Goal: Transaction & Acquisition: Download file/media

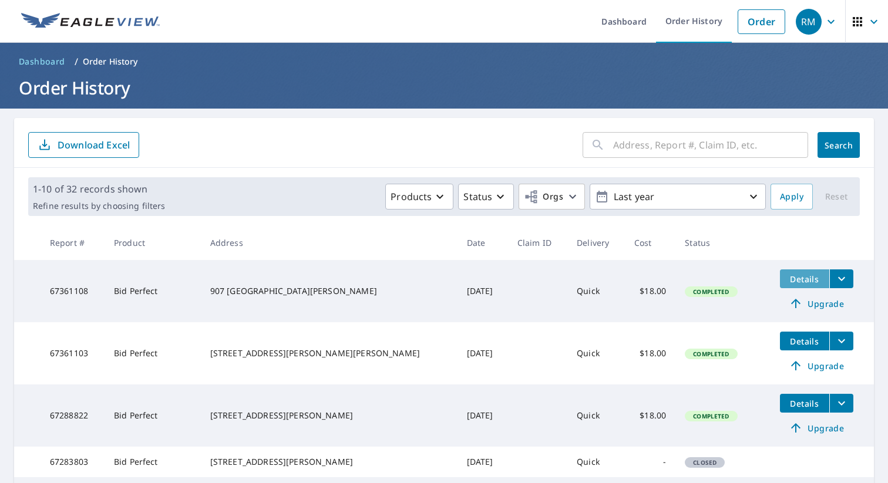
click at [793, 281] on span "Details" at bounding box center [804, 279] width 35 height 11
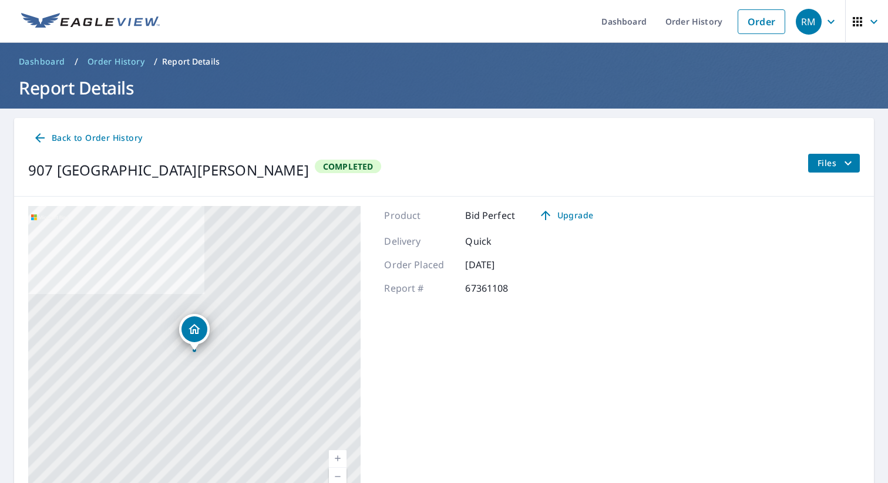
scroll to position [65, 0]
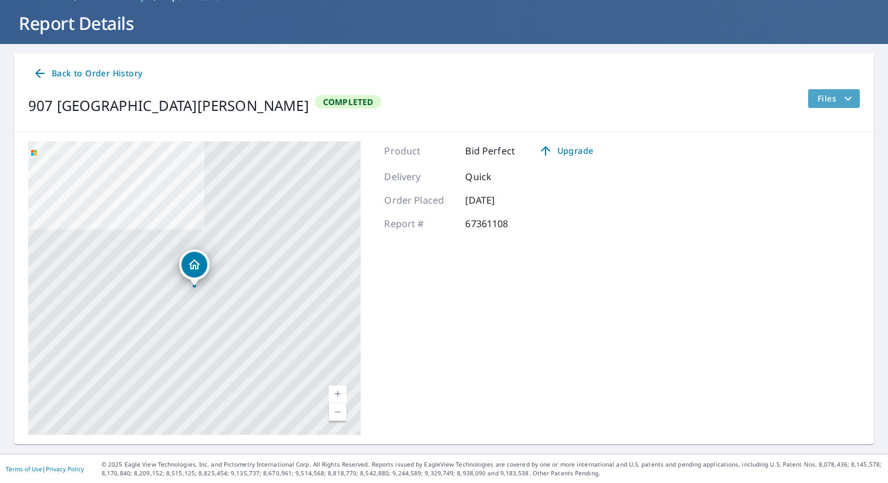
click at [839, 100] on span "Files" at bounding box center [836, 99] width 38 height 14
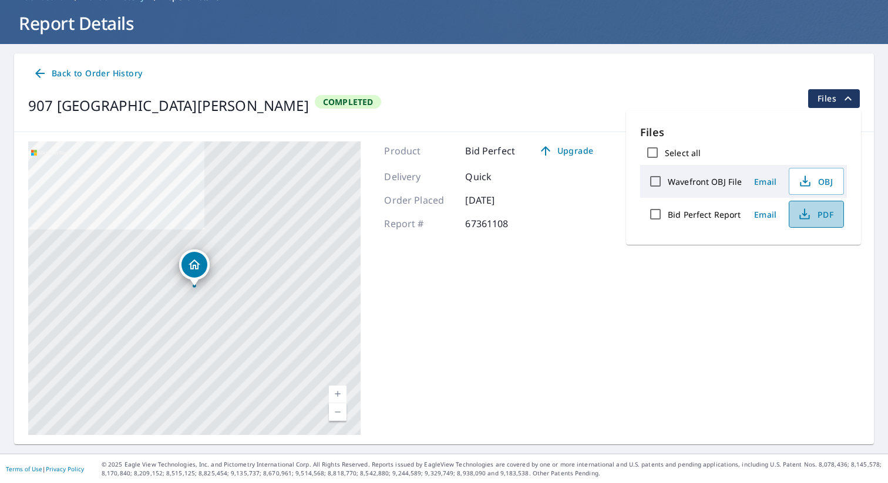
click at [814, 216] on span "PDF" at bounding box center [815, 214] width 38 height 14
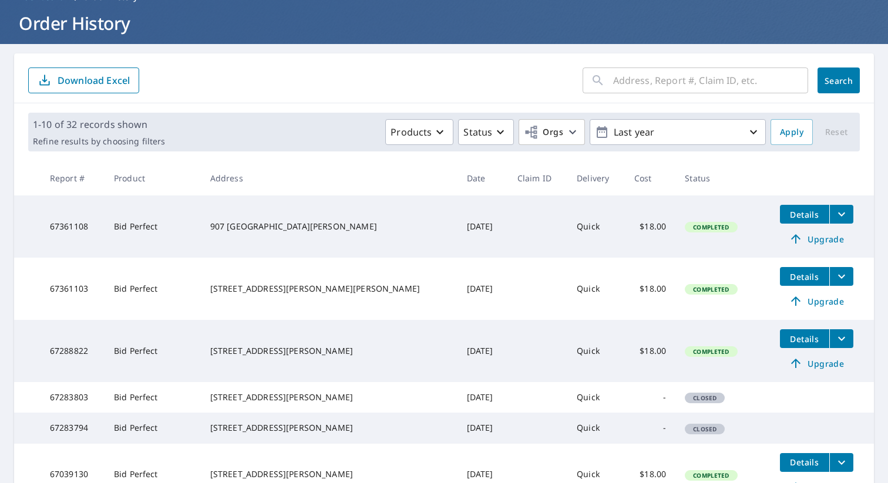
click at [787, 276] on span "Details" at bounding box center [804, 276] width 35 height 11
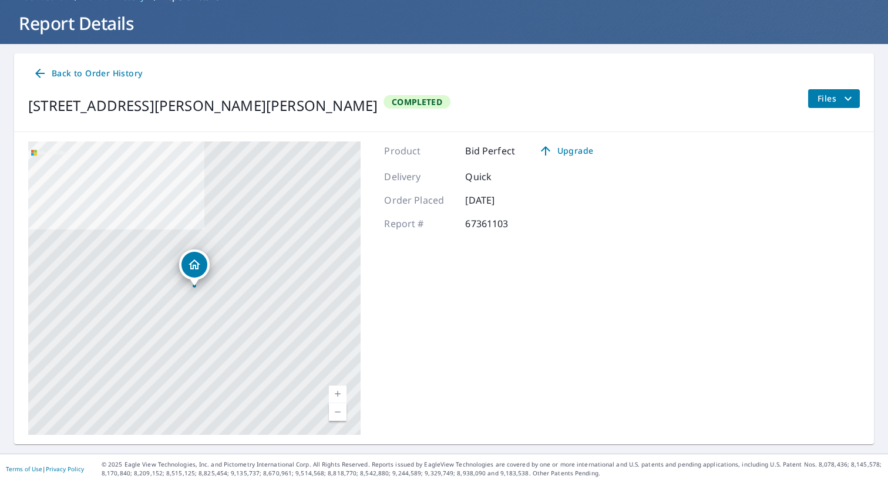
click at [830, 96] on span "Files" at bounding box center [836, 99] width 38 height 14
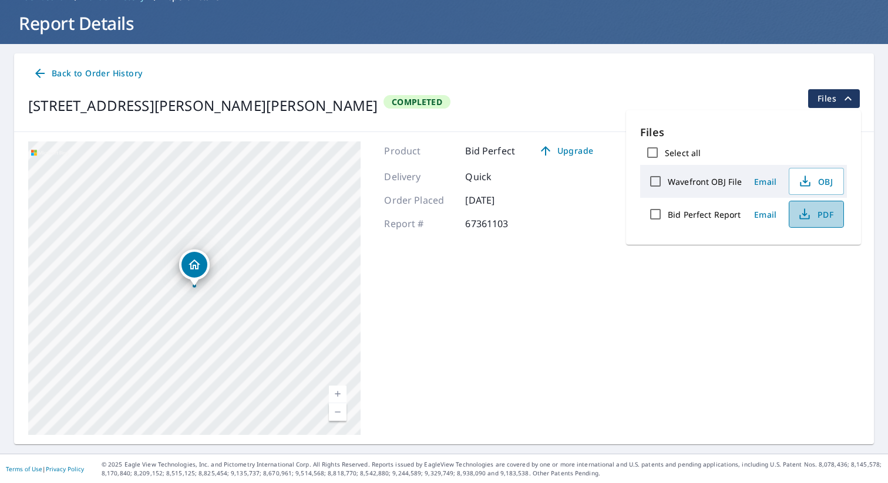
click at [815, 209] on span "PDF" at bounding box center [815, 214] width 38 height 14
